Goal: Find specific page/section: Find specific page/section

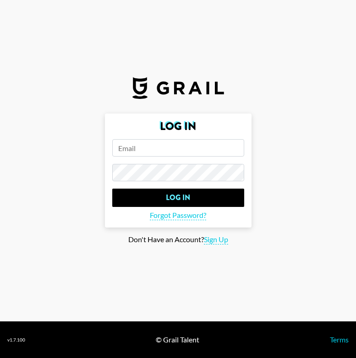
type input "[PERSON_NAME][EMAIL_ADDRESS][PERSON_NAME][DOMAIN_NAME]"
click at [75, 87] on section "Log In [PERSON_NAME][EMAIL_ADDRESS][PERSON_NAME][DOMAIN_NAME] Log In Forgot Pas…" at bounding box center [178, 161] width 356 height 322
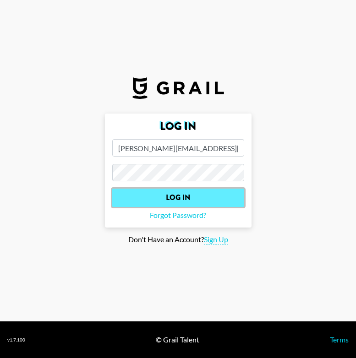
click at [156, 201] on input "Log In" at bounding box center [178, 198] width 132 height 18
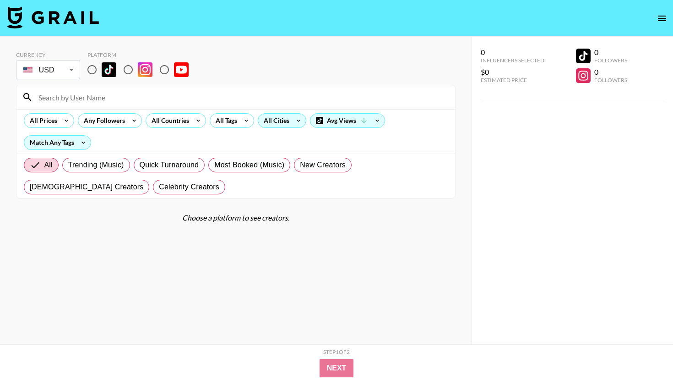
click at [286, 118] on div "All Cities" at bounding box center [274, 121] width 33 height 14
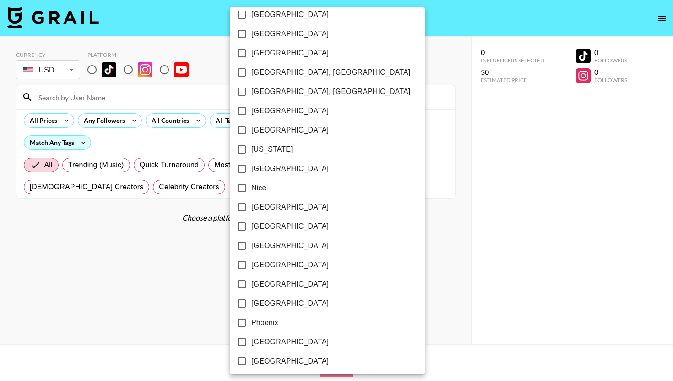
scroll to position [1284, 0]
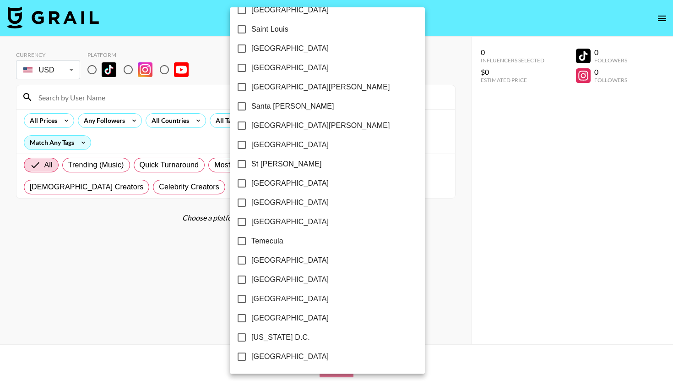
click at [153, 253] on div at bounding box center [336, 190] width 673 height 381
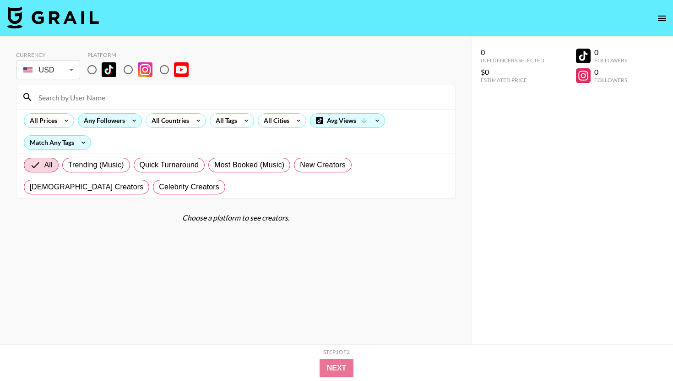
click at [109, 121] on div "Any Followers" at bounding box center [102, 121] width 49 height 14
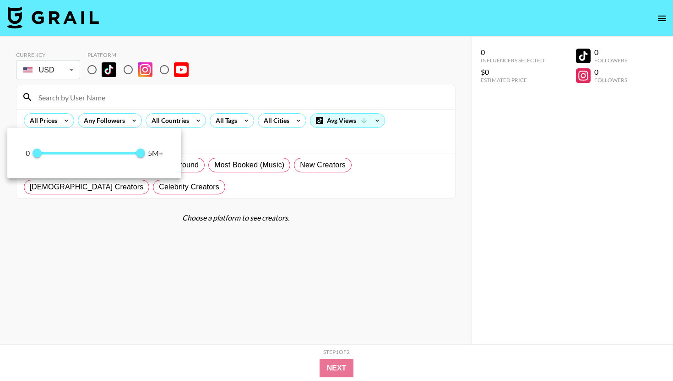
click at [122, 263] on div at bounding box center [336, 190] width 673 height 381
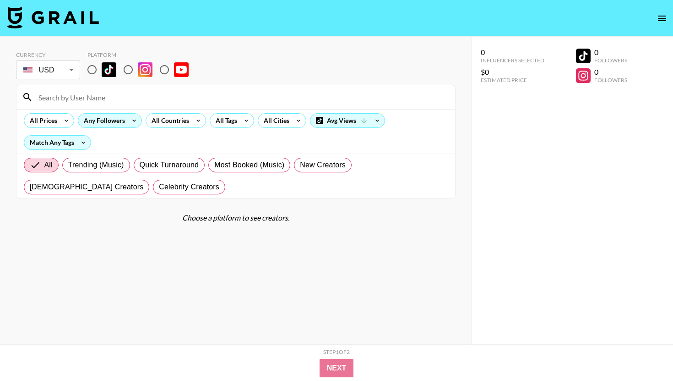
click at [104, 122] on div "Any Followers" at bounding box center [102, 121] width 49 height 14
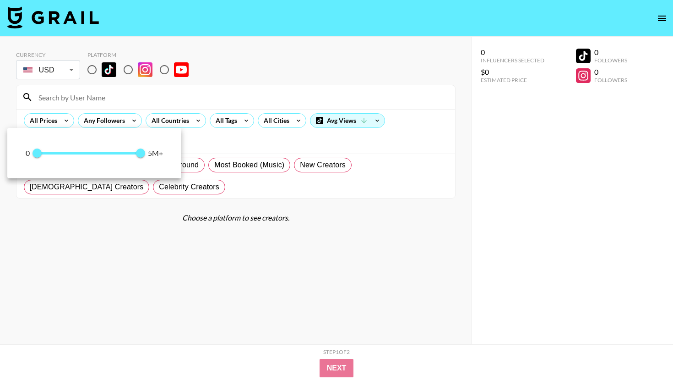
click at [224, 137] on div at bounding box center [336, 190] width 673 height 381
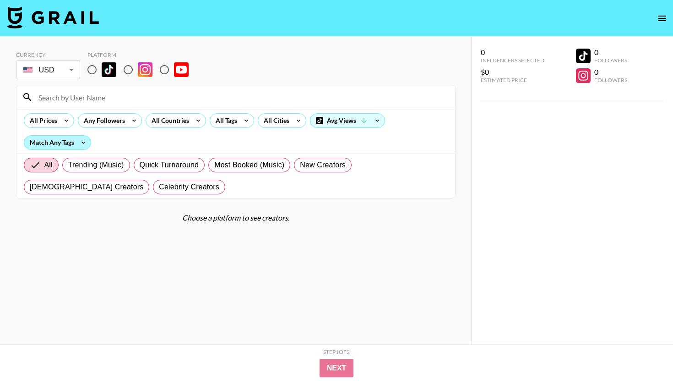
click at [76, 148] on div "Match Any Tags" at bounding box center [57, 143] width 66 height 14
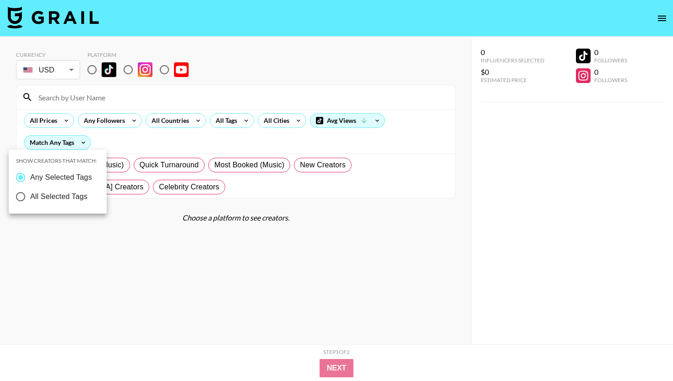
click at [70, 197] on span "All Selected Tags" at bounding box center [58, 196] width 57 height 11
click at [30, 197] on input "All Selected Tags" at bounding box center [20, 196] width 19 height 19
radio input "true"
click at [69, 180] on span "Any Selected Tags" at bounding box center [60, 177] width 62 height 11
click at [29, 180] on input "Any Selected Tags" at bounding box center [19, 177] width 19 height 19
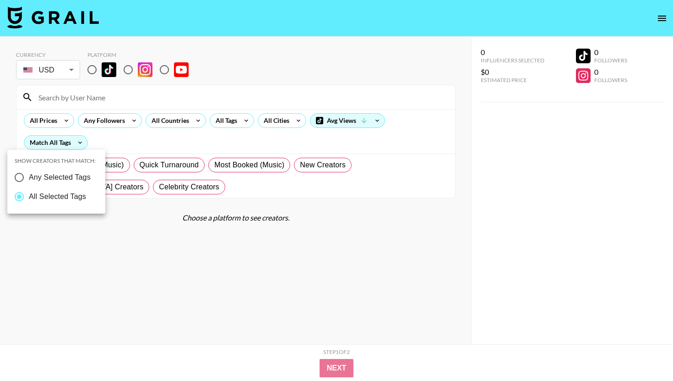
radio input "true"
radio input "false"
click at [139, 247] on div at bounding box center [336, 190] width 673 height 381
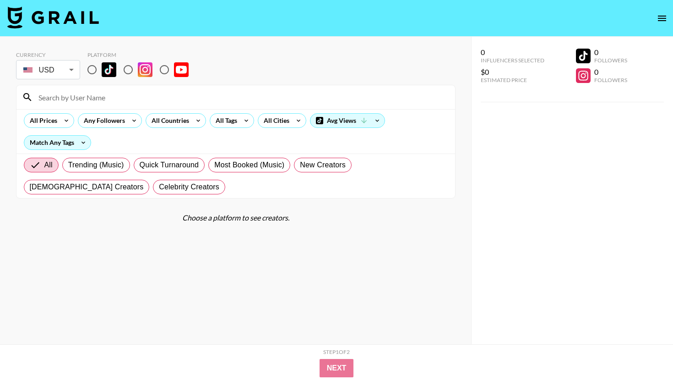
click at [96, 70] on input "radio" at bounding box center [91, 69] width 19 height 19
radio input "true"
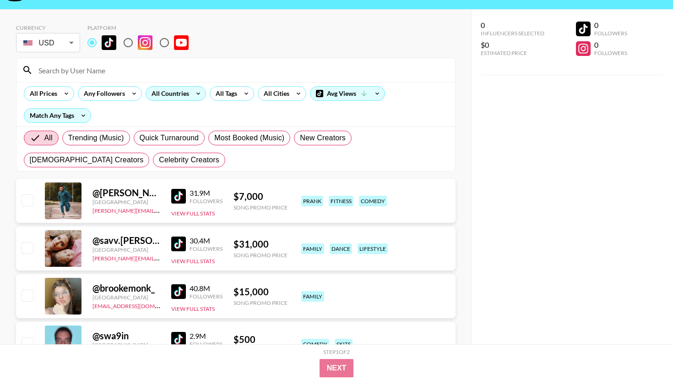
scroll to position [36, 0]
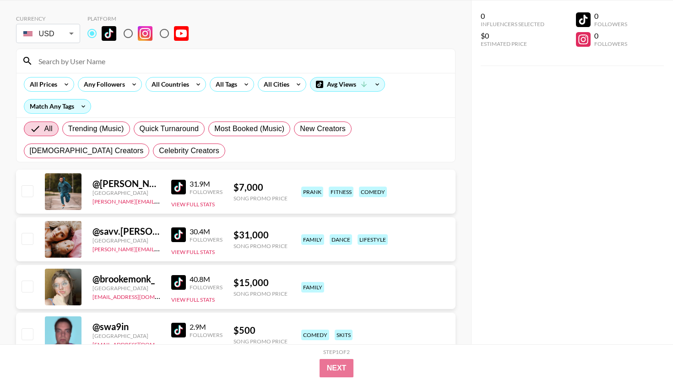
click at [47, 55] on input at bounding box center [241, 61] width 417 height 15
